Goal: Information Seeking & Learning: Learn about a topic

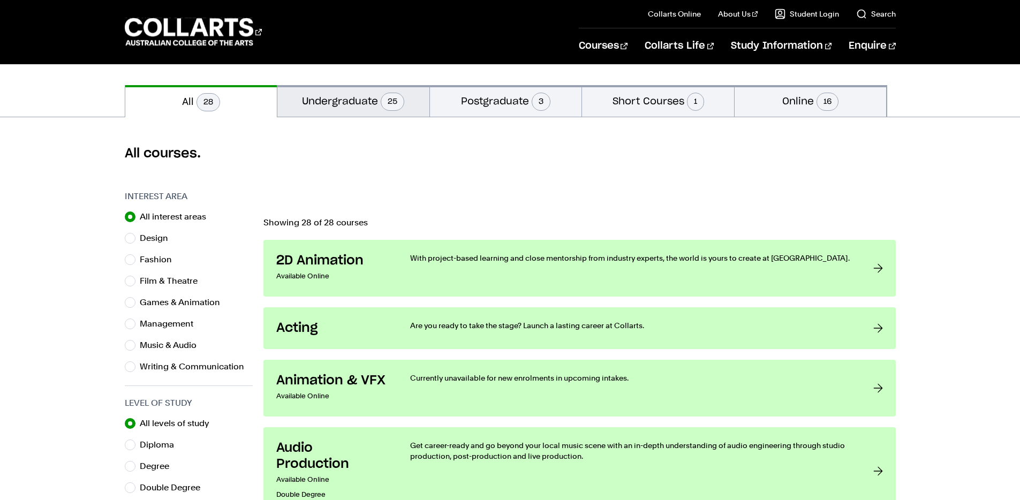
click at [334, 97] on button "Undergraduate 25" at bounding box center [353, 101] width 152 height 32
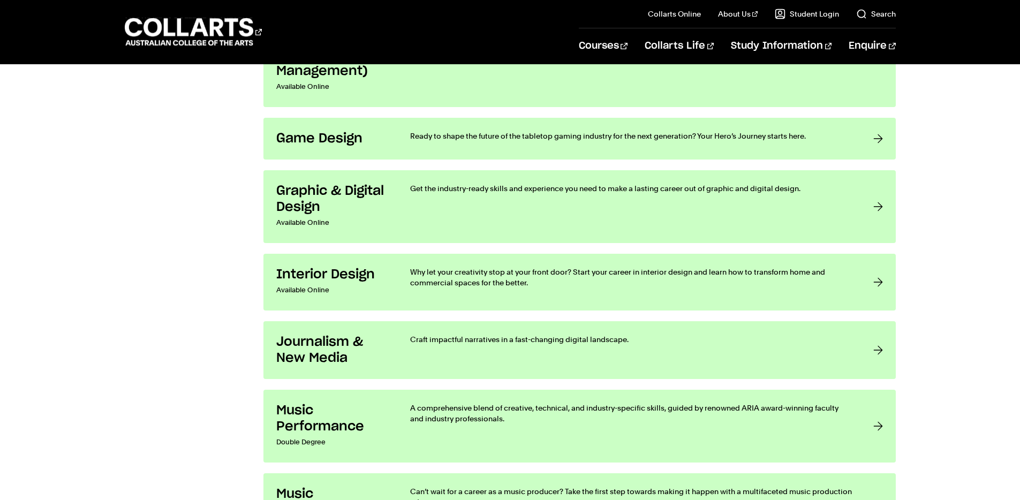
scroll to position [1626, 0]
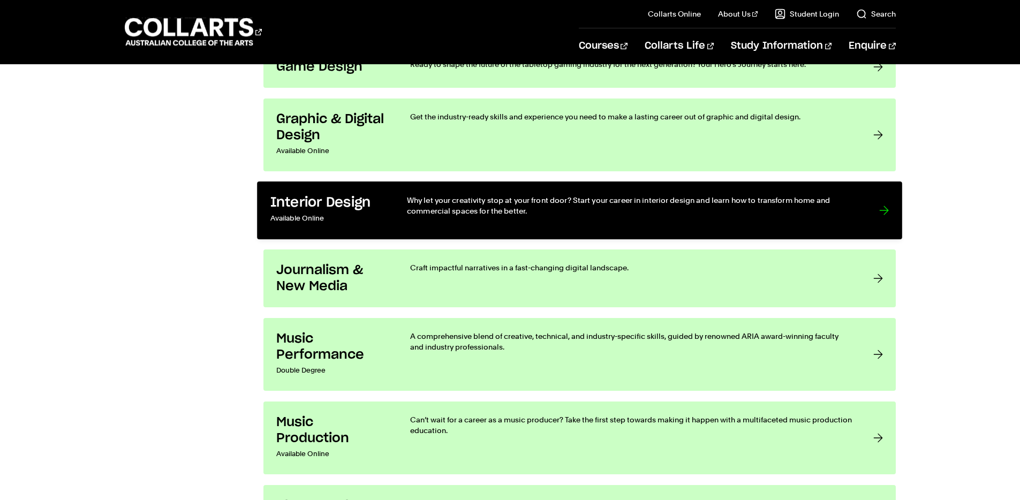
click at [333, 207] on h3 "Interior Design" at bounding box center [327, 203] width 115 height 17
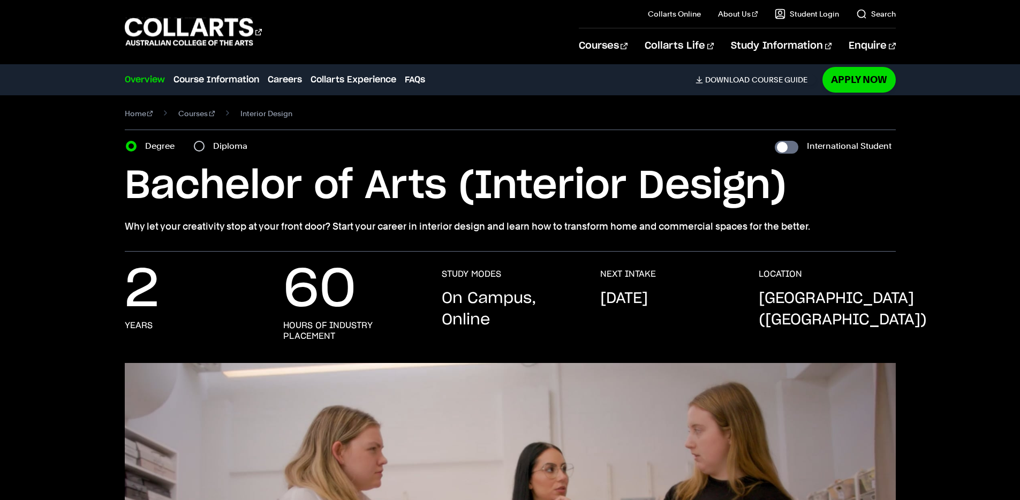
scroll to position [128, 0]
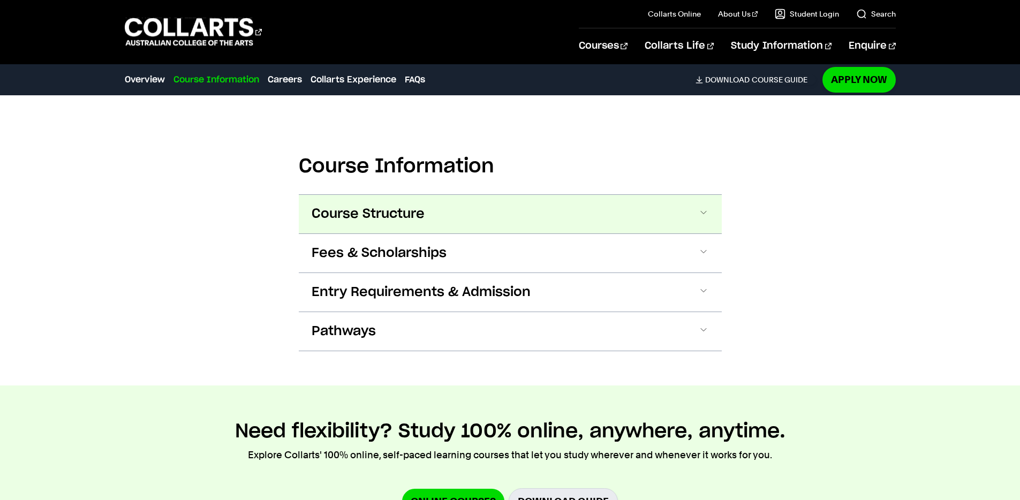
click at [700, 215] on span at bounding box center [703, 214] width 11 height 14
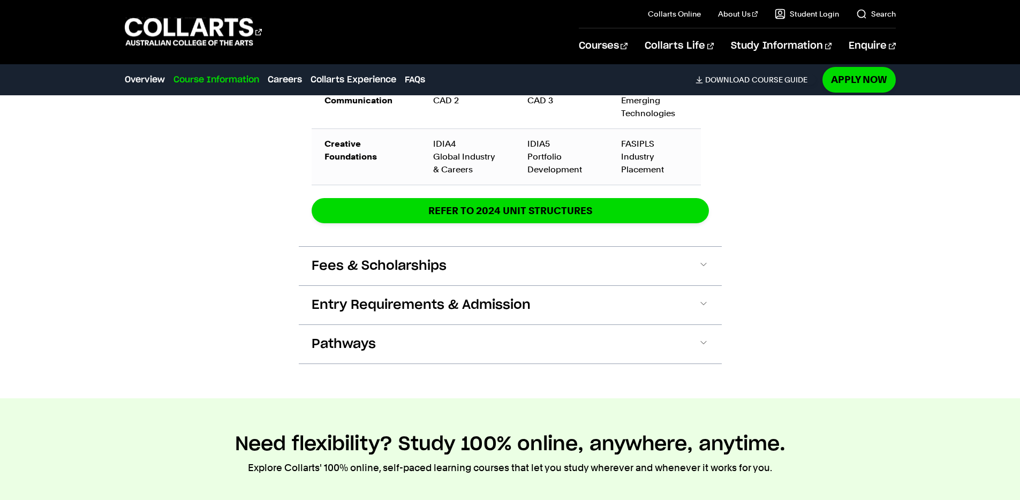
scroll to position [1884, 0]
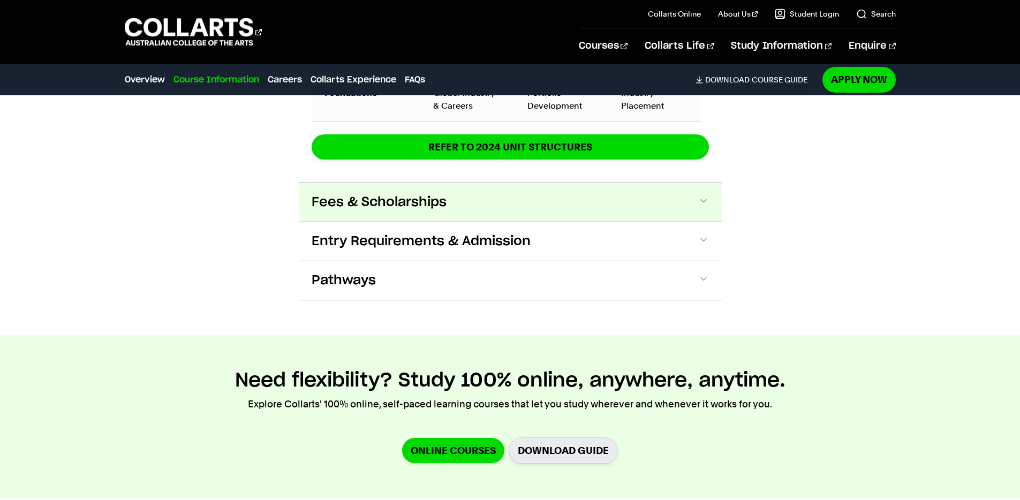
click at [703, 204] on span at bounding box center [703, 202] width 11 height 14
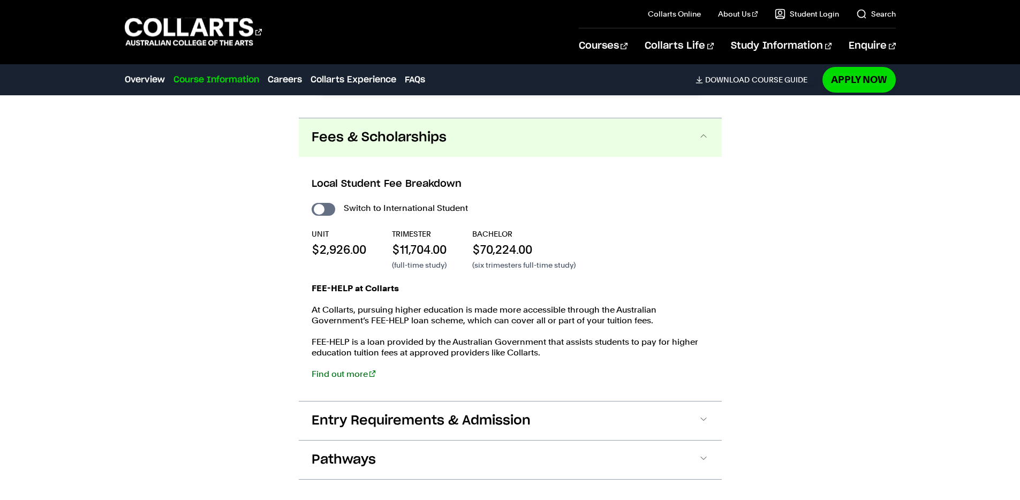
scroll to position [1970, 0]
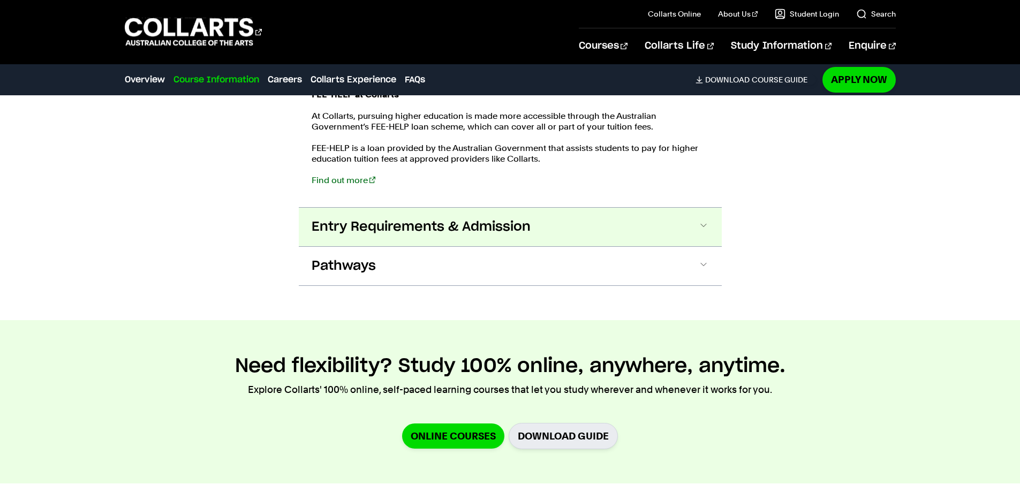
click at [550, 234] on button "Entry Requirements & Admission" at bounding box center [510, 227] width 423 height 39
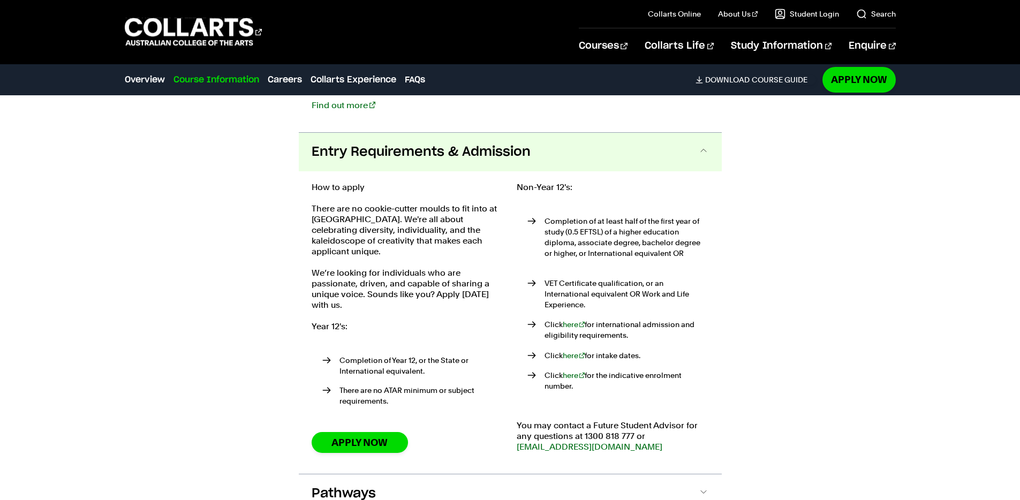
scroll to position [2253, 0]
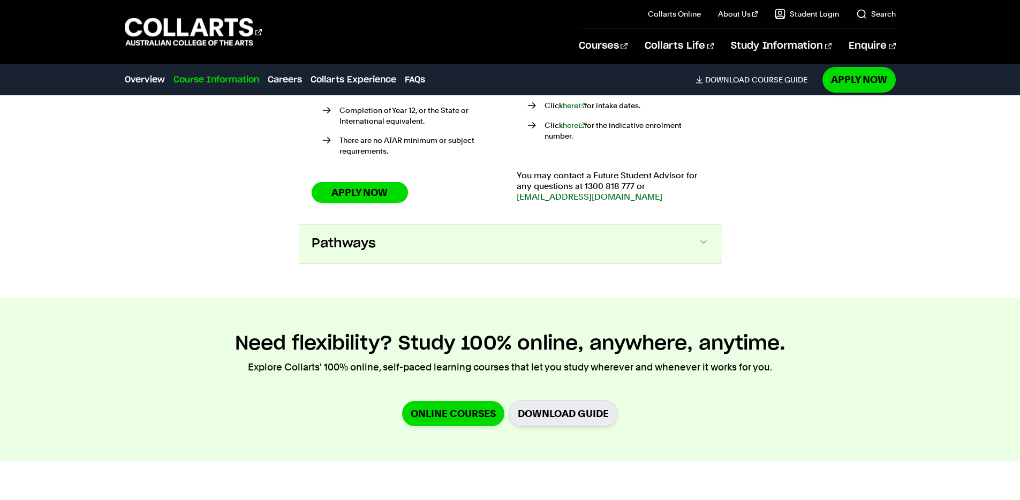
click at [446, 236] on button "Pathways" at bounding box center [510, 243] width 423 height 39
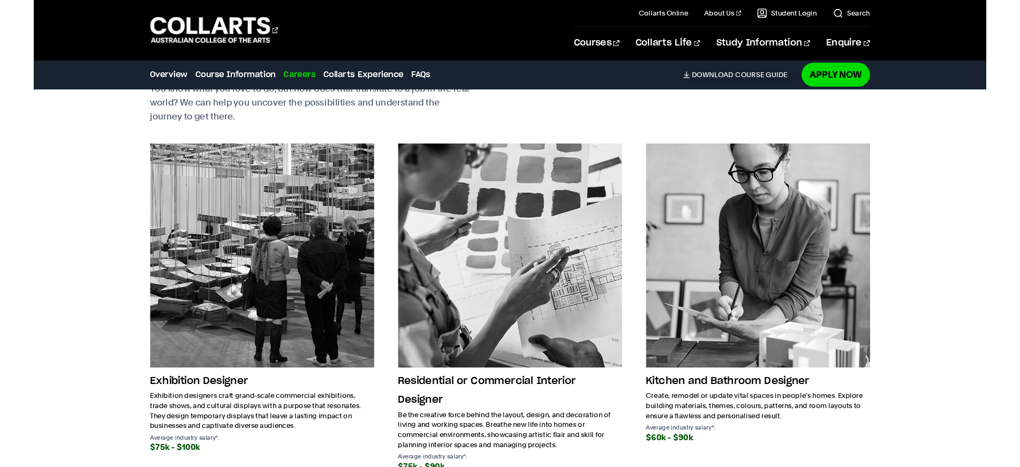
scroll to position [3274, 0]
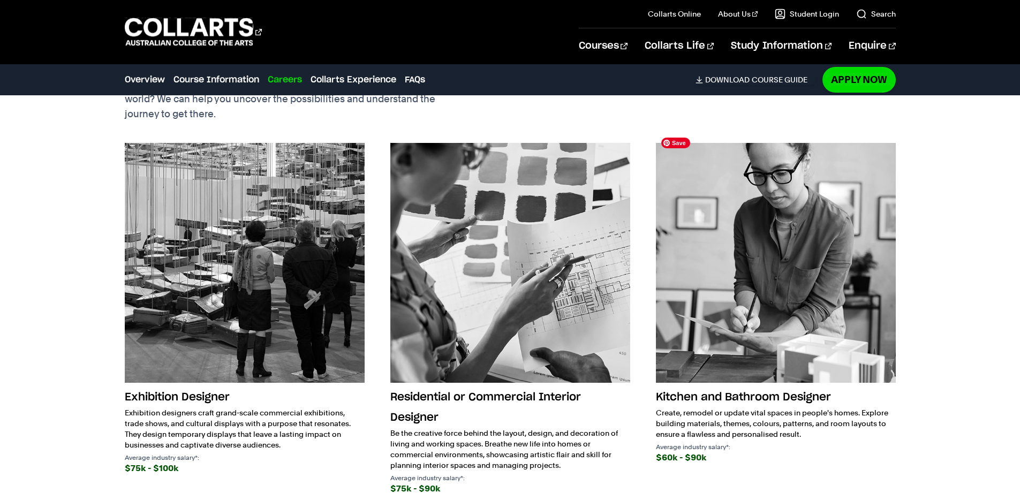
click at [775, 350] on img at bounding box center [776, 263] width 240 height 240
click at [682, 451] on div "$60k - $90k" at bounding box center [776, 457] width 240 height 15
click at [689, 444] on p "Average industry salary*:" at bounding box center [776, 447] width 240 height 6
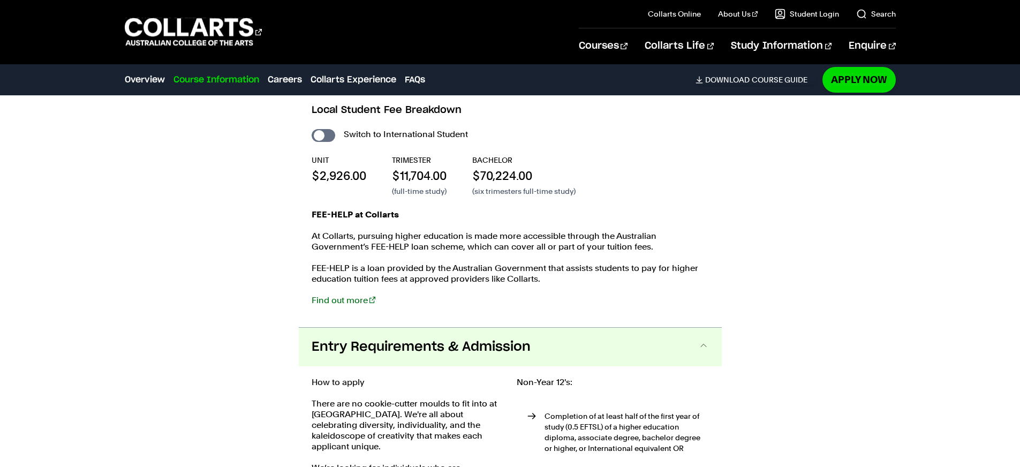
scroll to position [2001, 0]
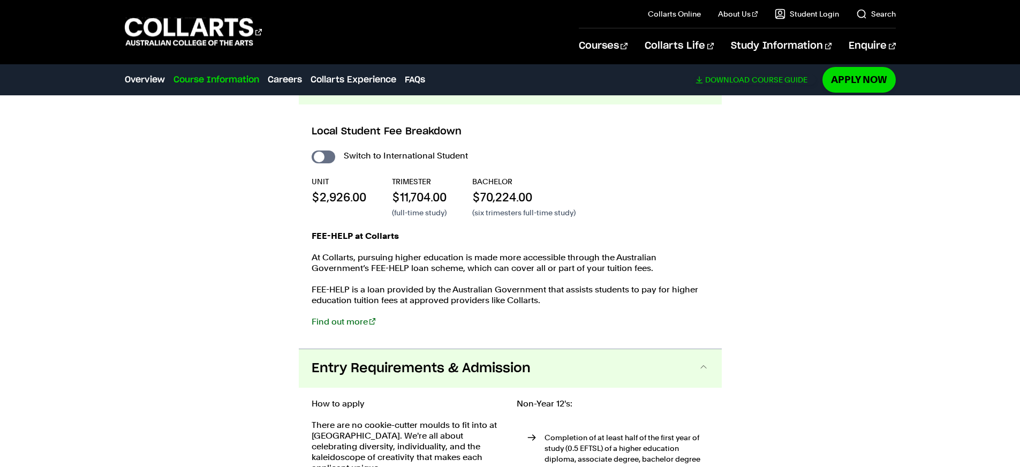
click at [752, 81] on link "Download Course Guide" at bounding box center [755, 80] width 120 height 10
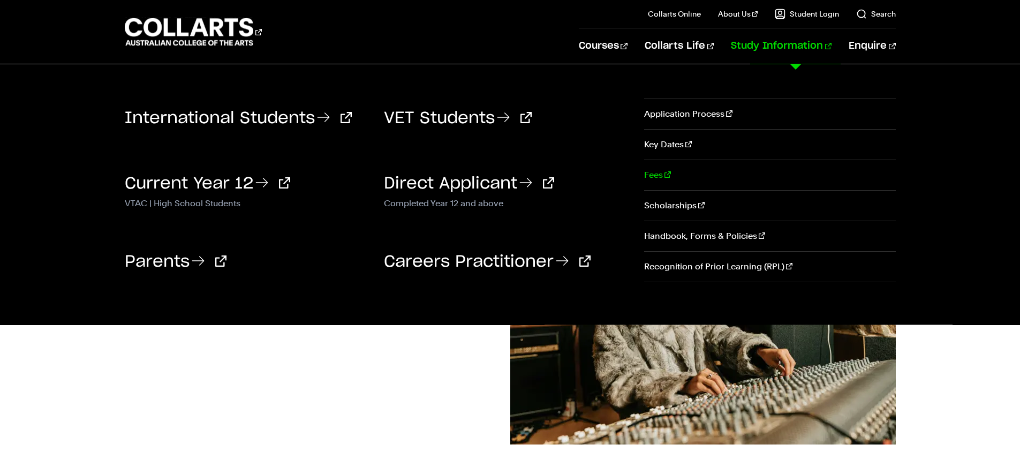
click at [655, 177] on link "Fees" at bounding box center [769, 175] width 251 height 30
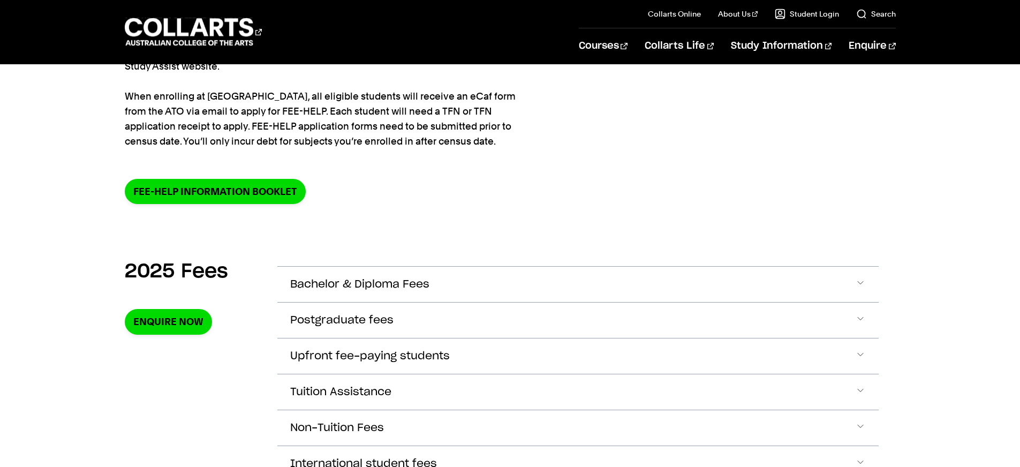
scroll to position [370, 0]
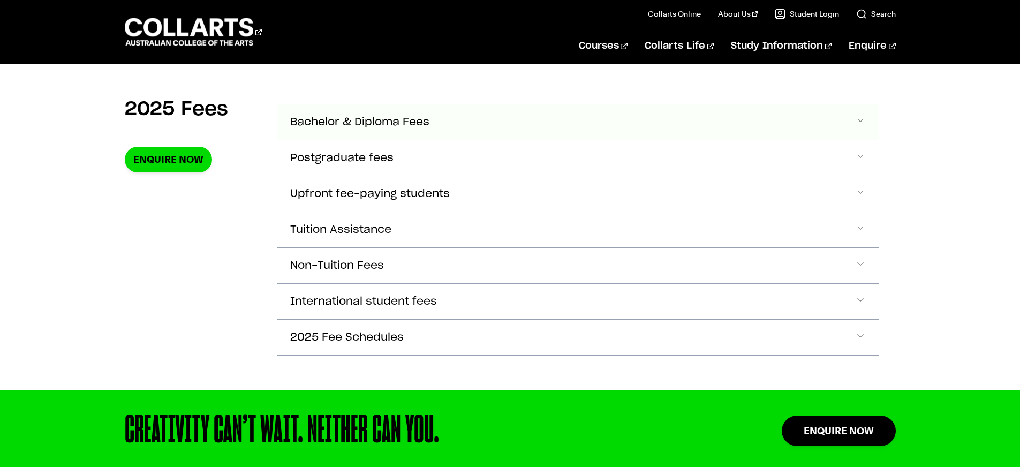
click at [431, 125] on button "Bachelor & Diploma Fees" at bounding box center [577, 121] width 601 height 35
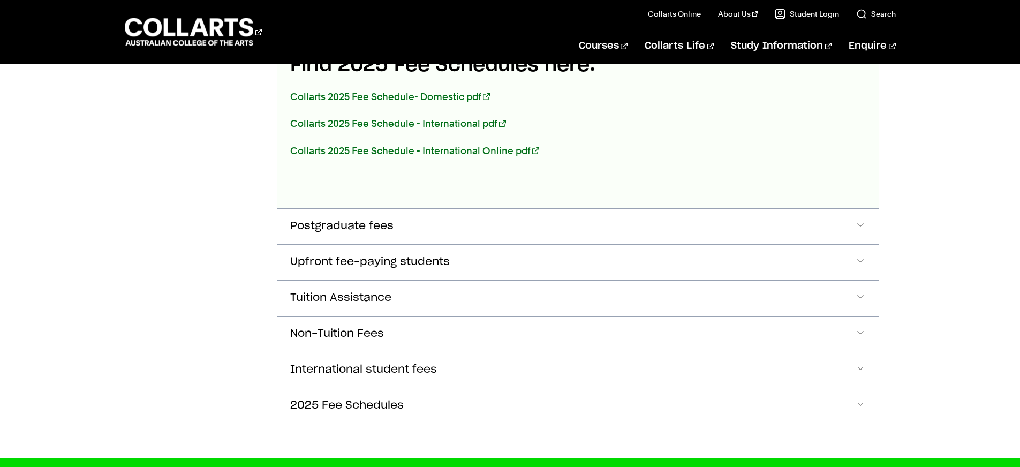
scroll to position [704, 0]
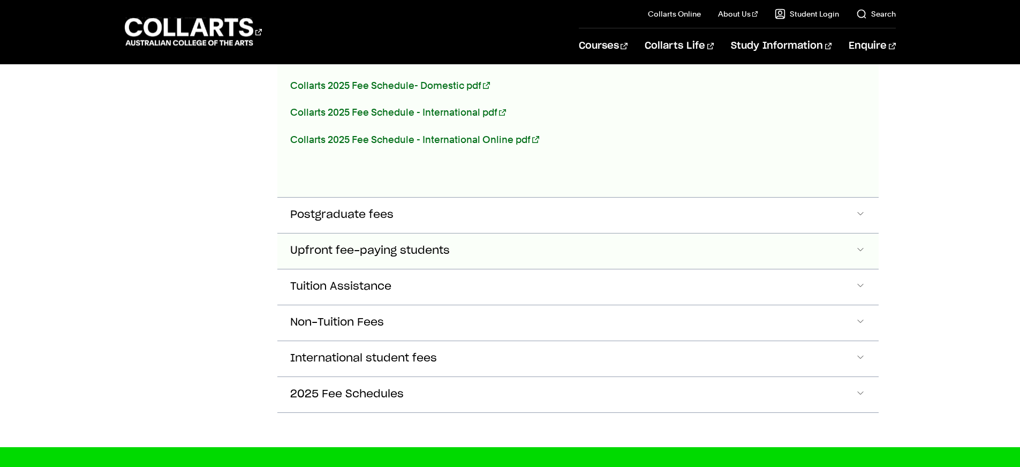
click at [367, 251] on span "Upfront fee-paying students" at bounding box center [370, 251] width 160 height 12
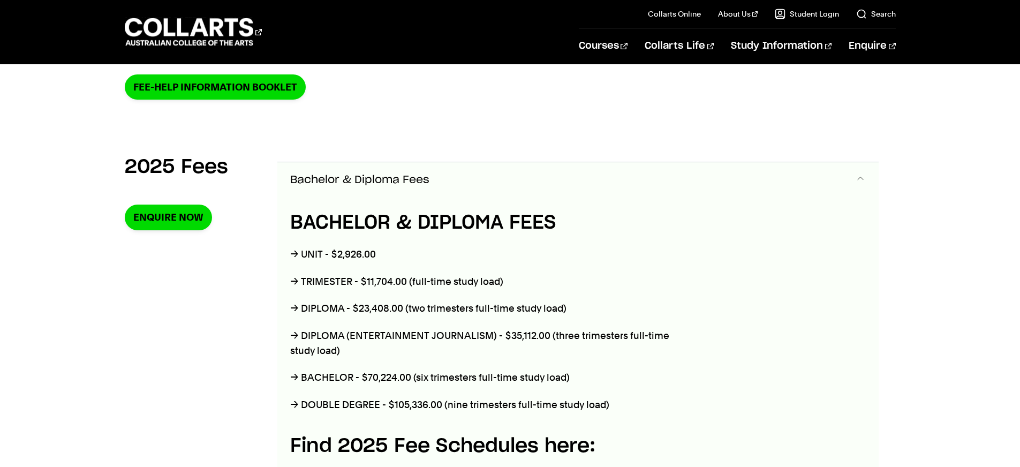
scroll to position [132, 0]
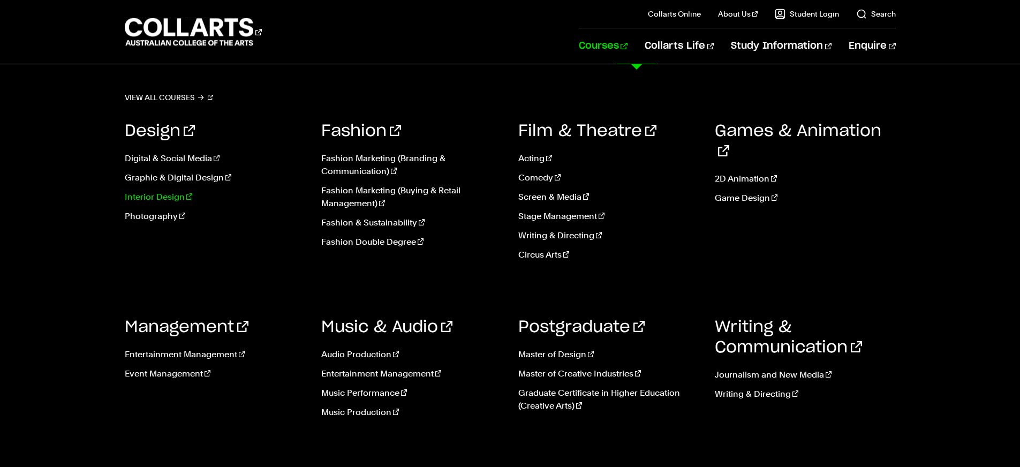
click at [154, 202] on link "Interior Design" at bounding box center [215, 197] width 181 height 13
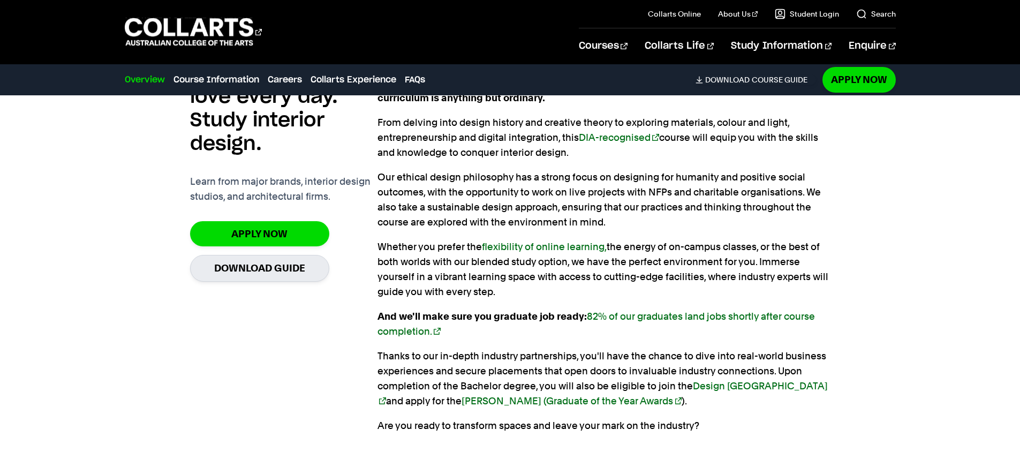
scroll to position [840, 0]
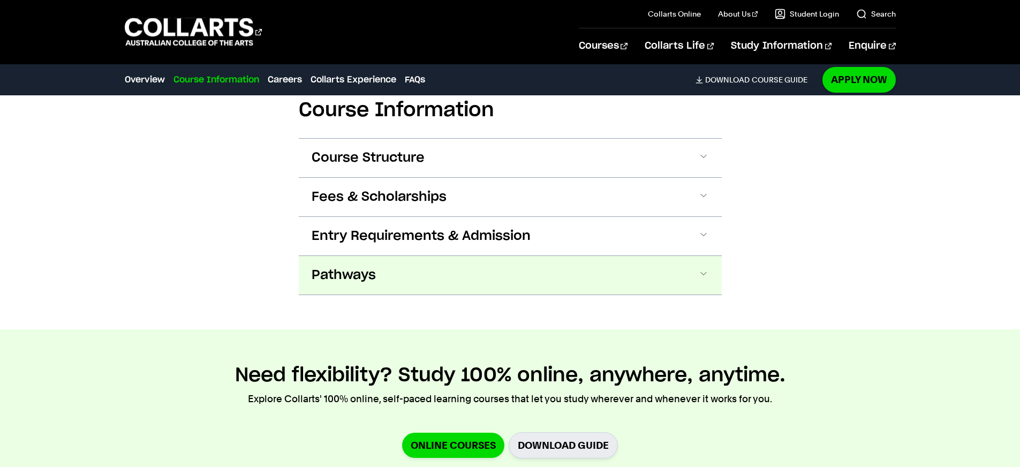
click at [369, 282] on span "Pathways" at bounding box center [344, 275] width 64 height 17
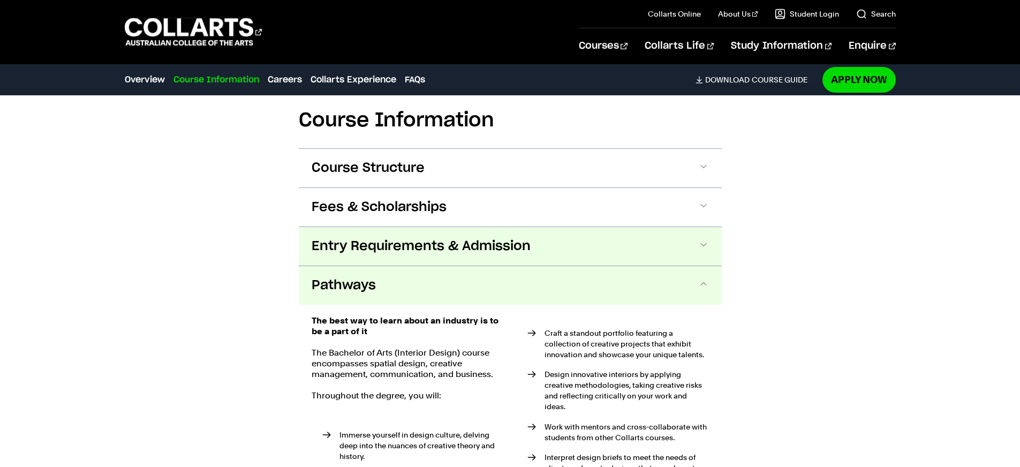
click at [382, 251] on span "Entry Requirements & Admission" at bounding box center [421, 246] width 219 height 17
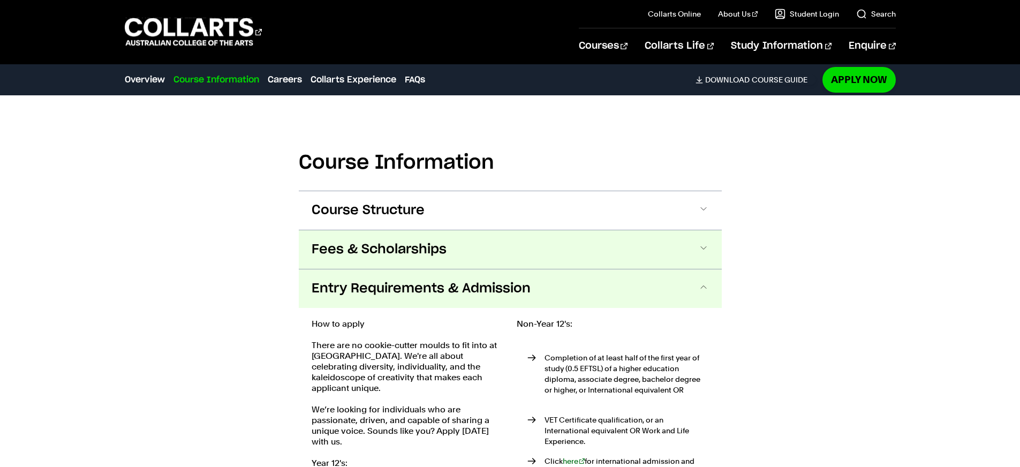
click at [367, 252] on span "Fees & Scholarships" at bounding box center [379, 249] width 135 height 17
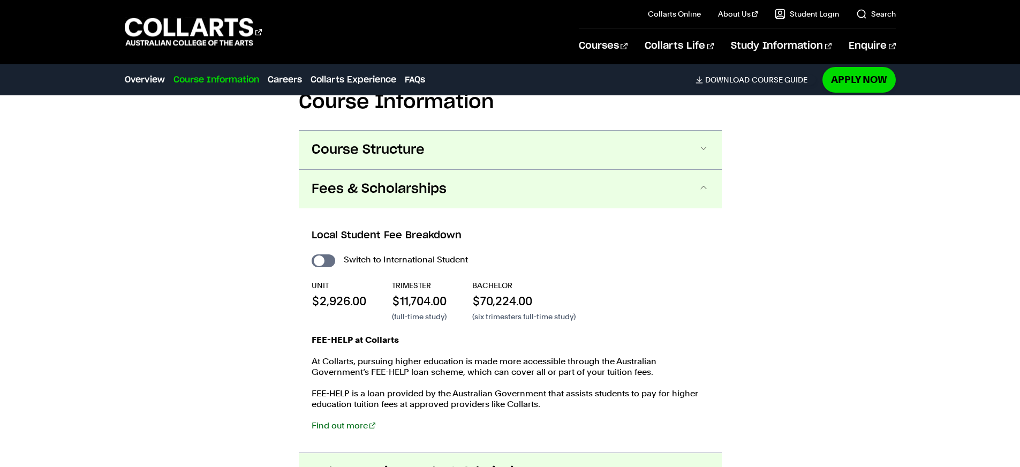
click at [373, 154] on span "Course Structure" at bounding box center [368, 149] width 113 height 17
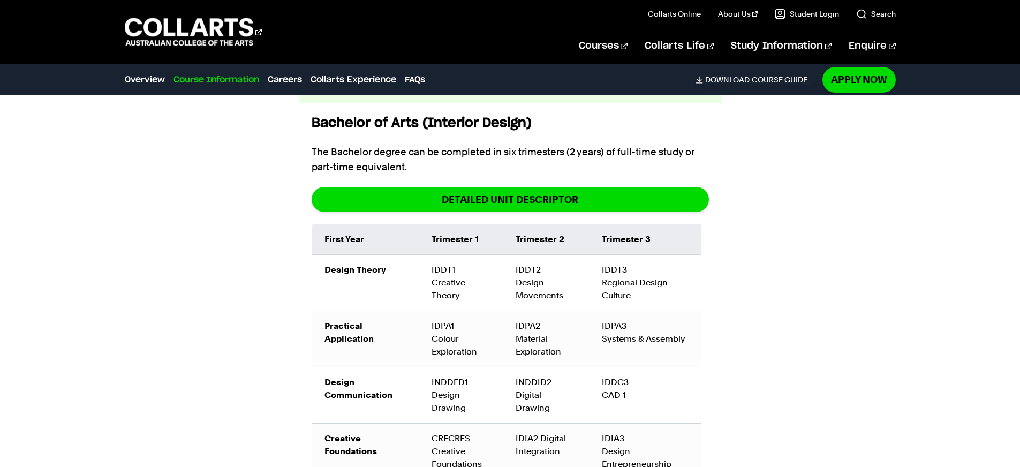
scroll to position [1187, 0]
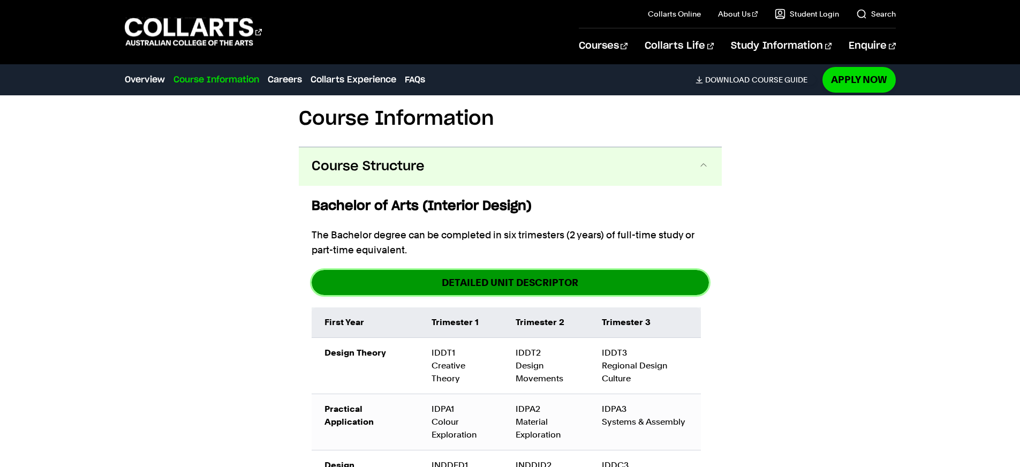
click at [487, 284] on span "DETAILED UNIT DESCRIPTOR" at bounding box center [510, 282] width 137 height 12
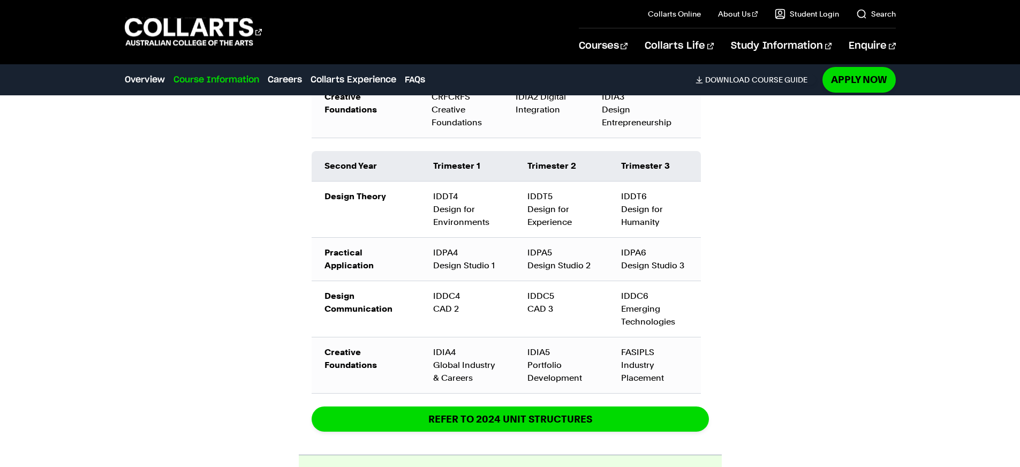
scroll to position [1758, 0]
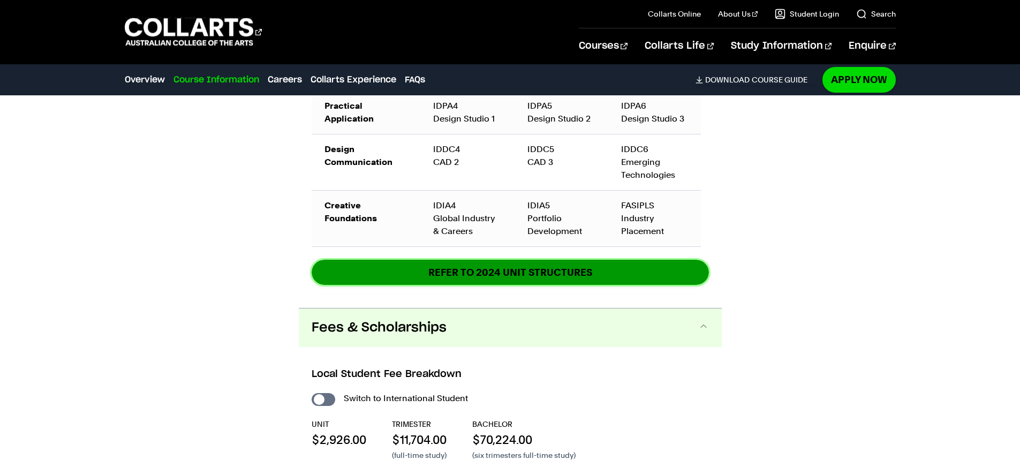
click at [518, 272] on link "REFER TO 2024 unit structures" at bounding box center [510, 272] width 397 height 25
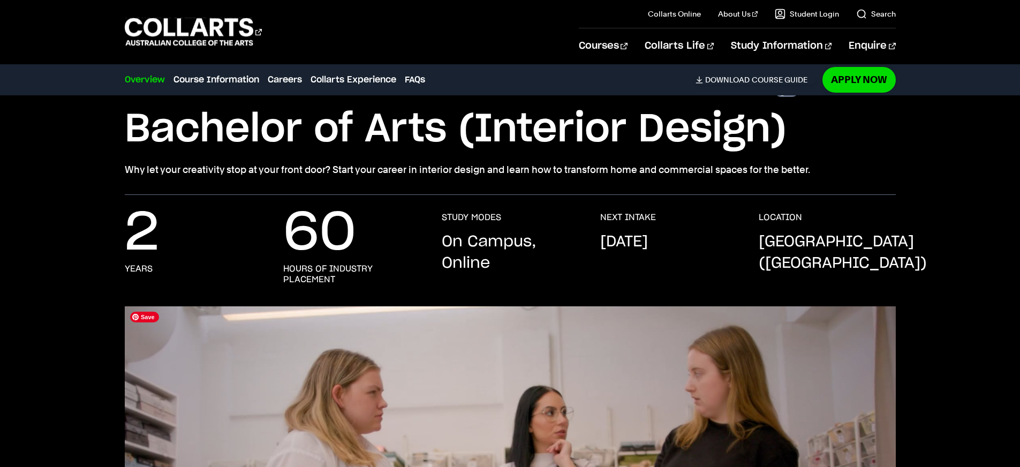
scroll to position [0, 0]
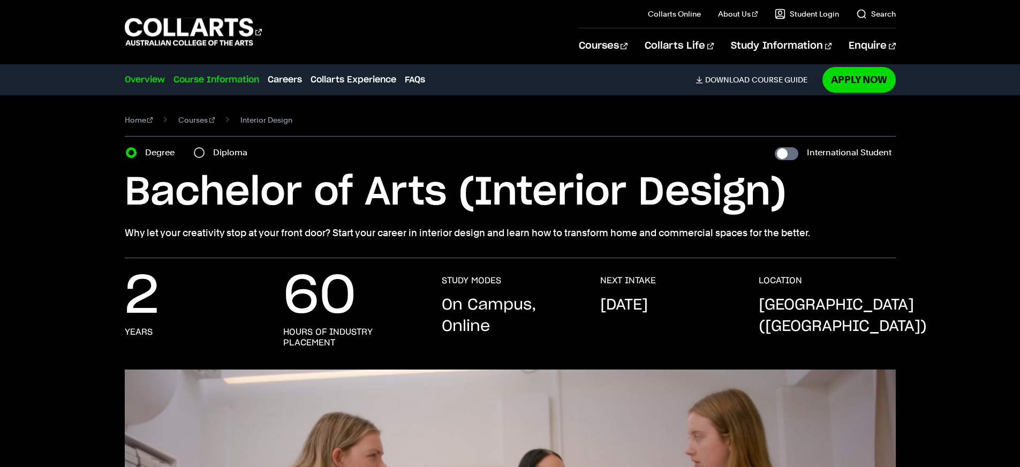
click at [195, 81] on link "Course Information" at bounding box center [216, 79] width 86 height 13
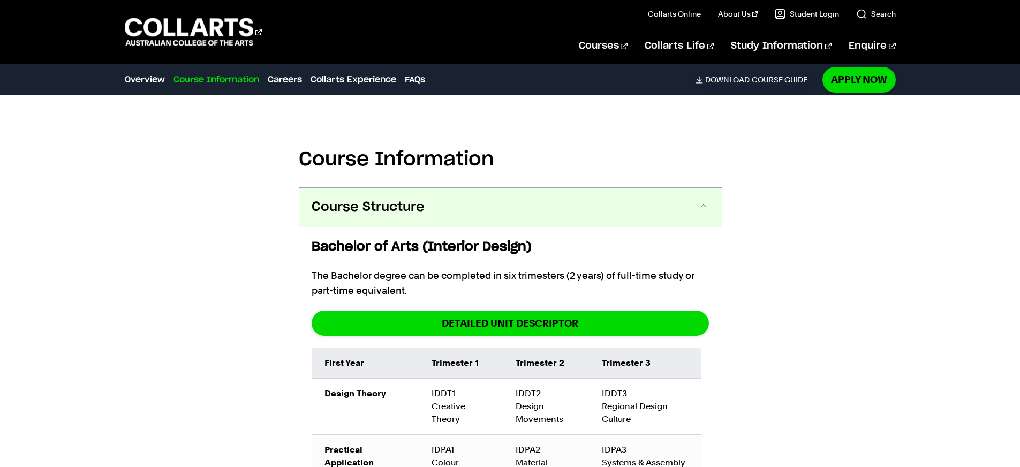
scroll to position [1149, 0]
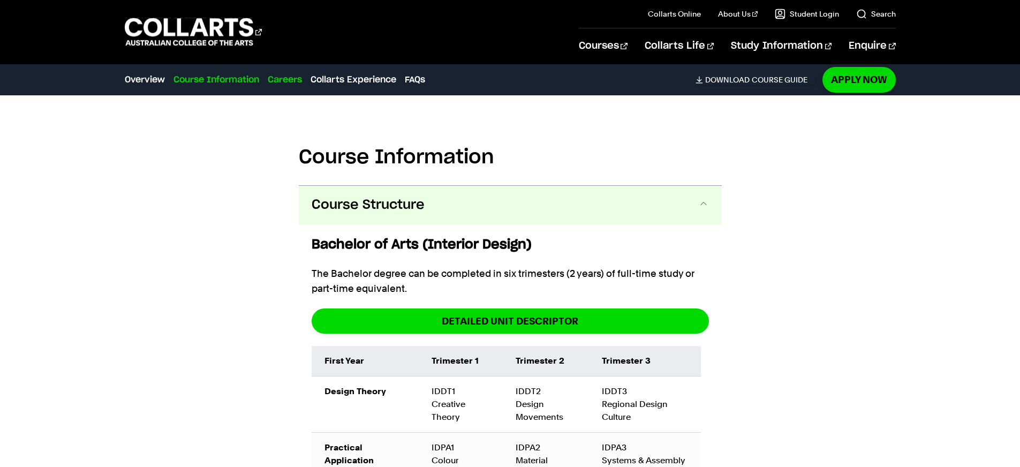
click at [285, 80] on link "Careers" at bounding box center [285, 79] width 34 height 13
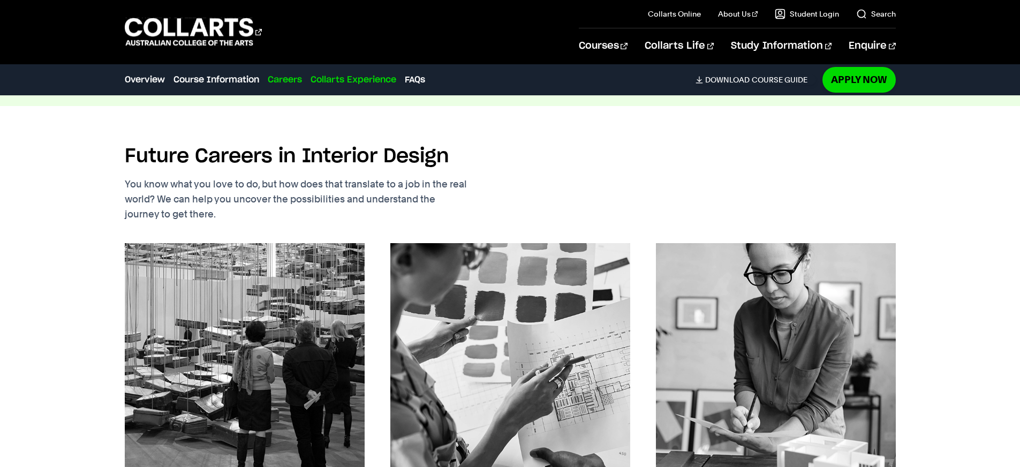
click at [357, 79] on link "Collarts Experience" at bounding box center [353, 79] width 86 height 13
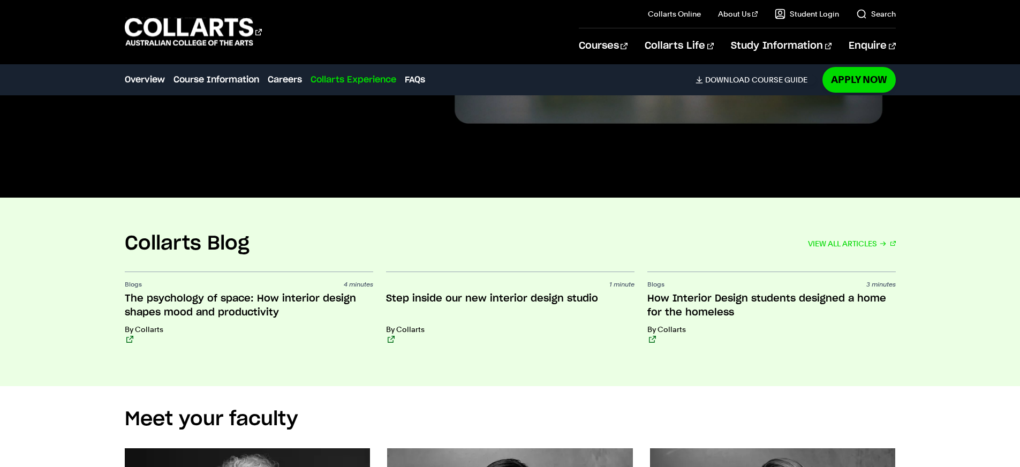
scroll to position [4598, 0]
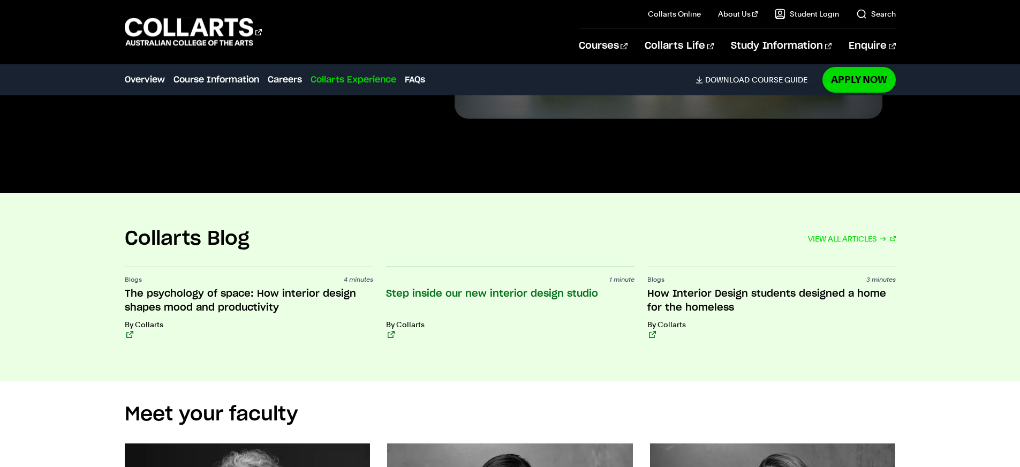
click at [489, 287] on h3 "Step inside our new interior design studio" at bounding box center [510, 301] width 248 height 28
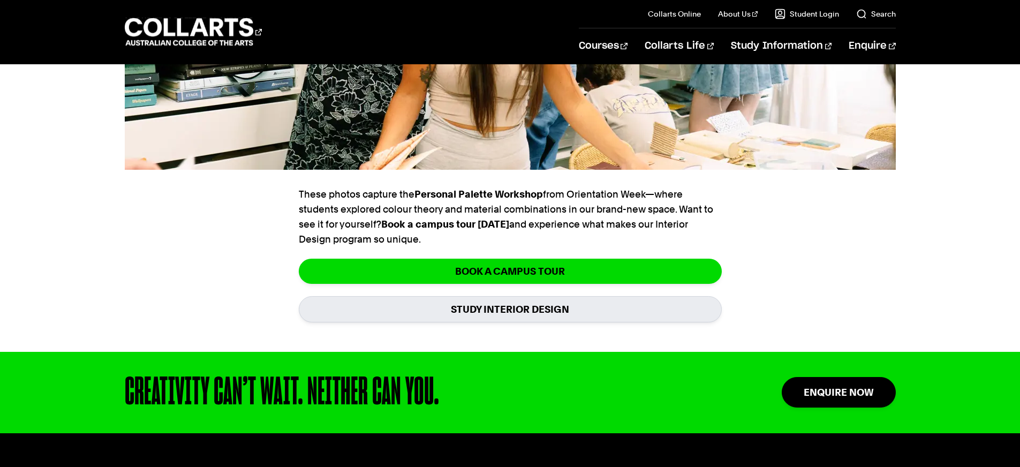
scroll to position [1485, 0]
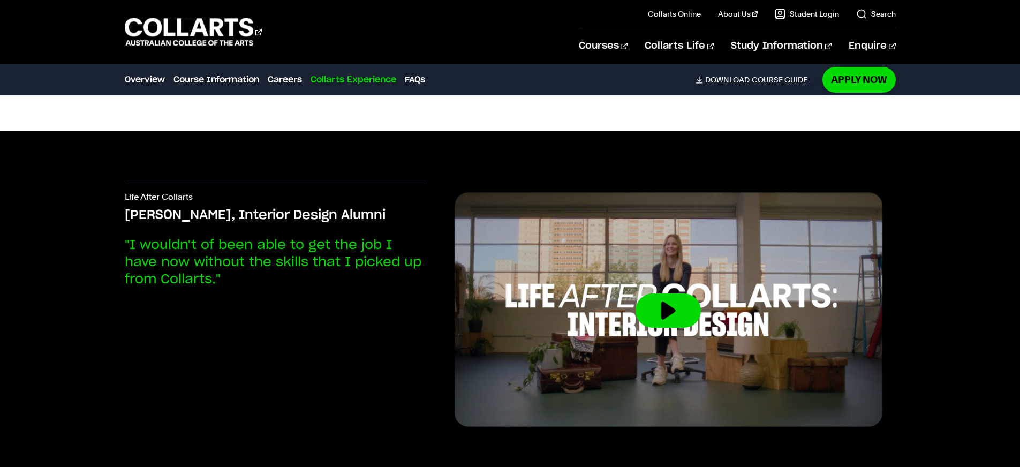
scroll to position [2759, 0]
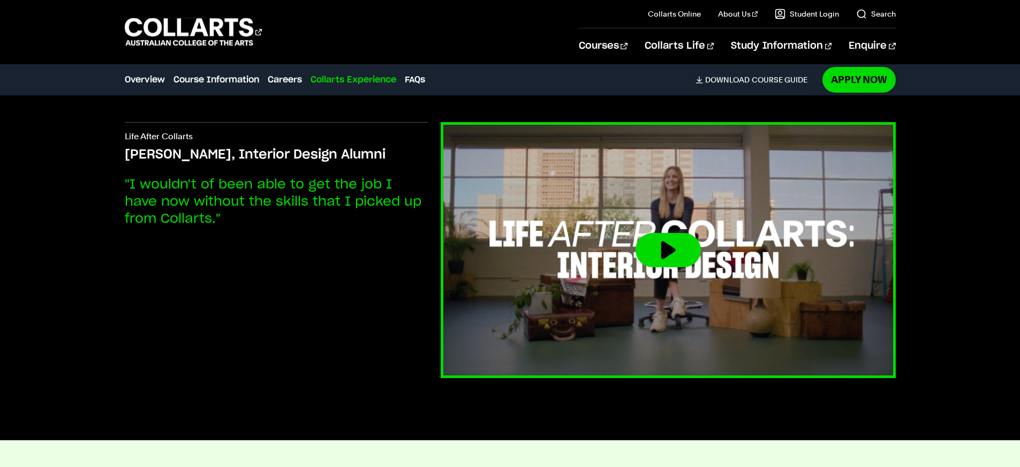
click at [661, 253] on button at bounding box center [667, 250] width 65 height 34
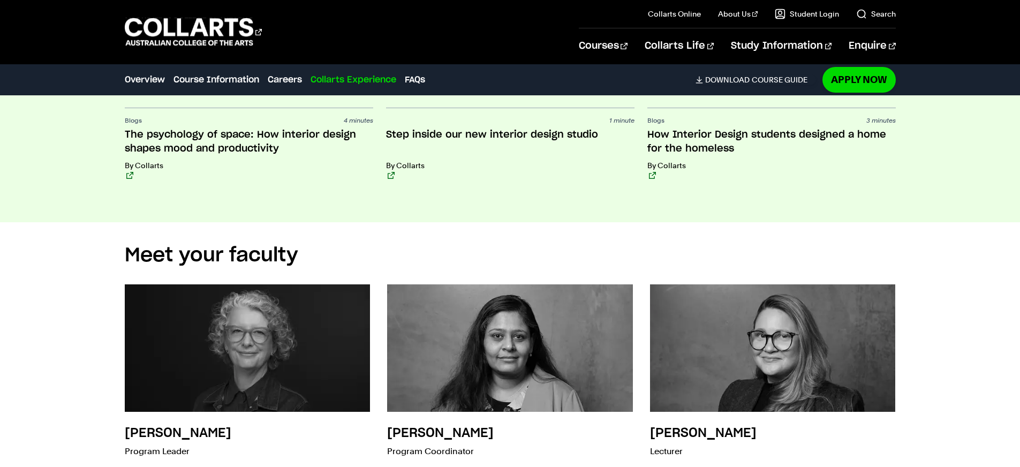
scroll to position [3170, 0]
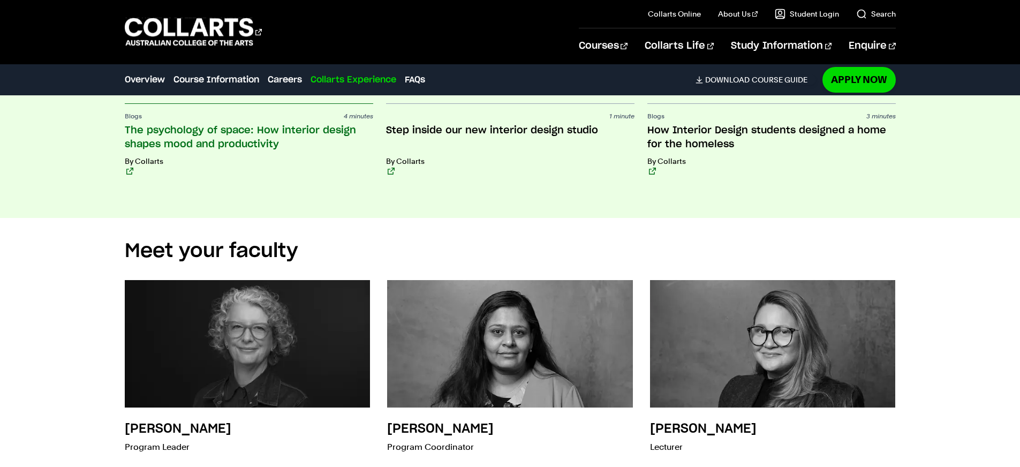
click at [215, 144] on h3 "The psychology of space: How interior design shapes mood and productivity" at bounding box center [249, 138] width 248 height 28
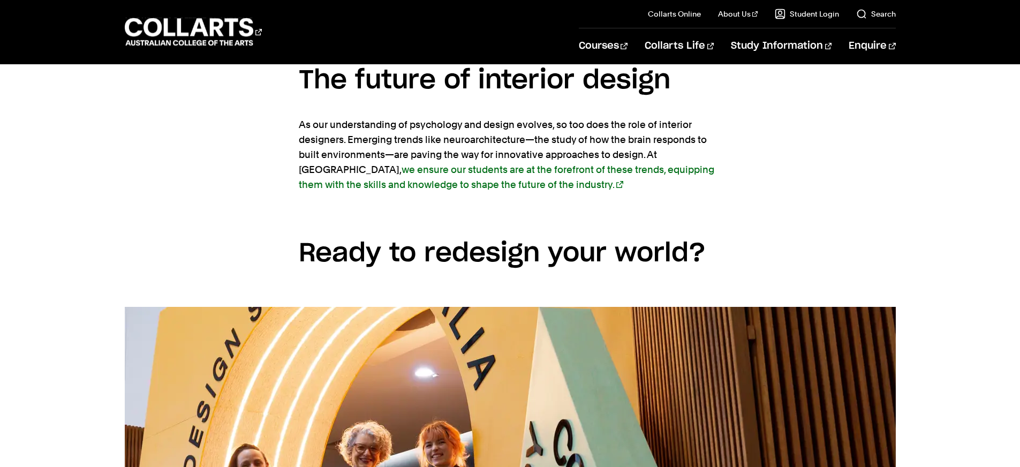
scroll to position [3706, 0]
